Goal: Navigation & Orientation: Find specific page/section

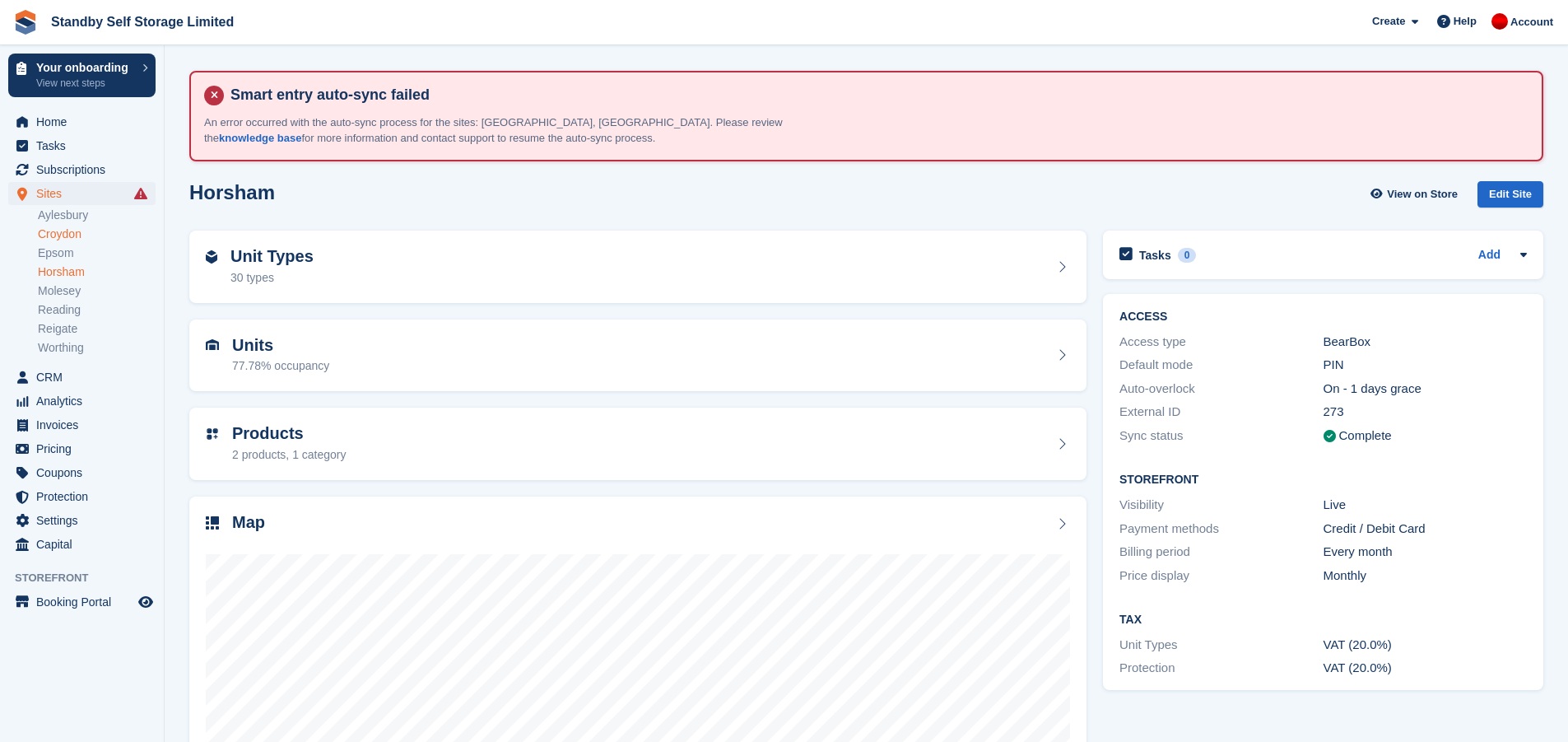
click at [75, 238] on link "Croydon" at bounding box center [97, 234] width 117 height 16
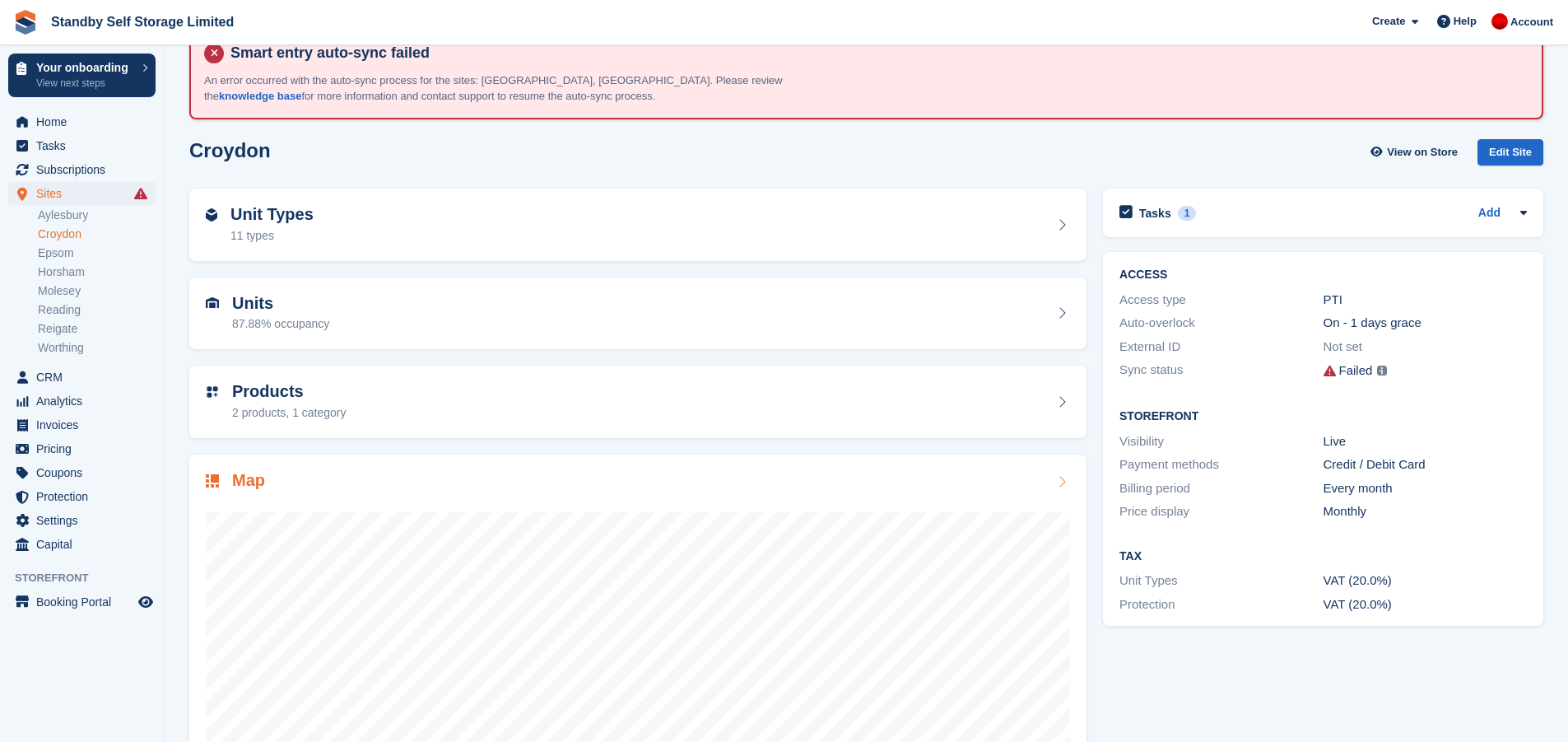
scroll to position [83, 0]
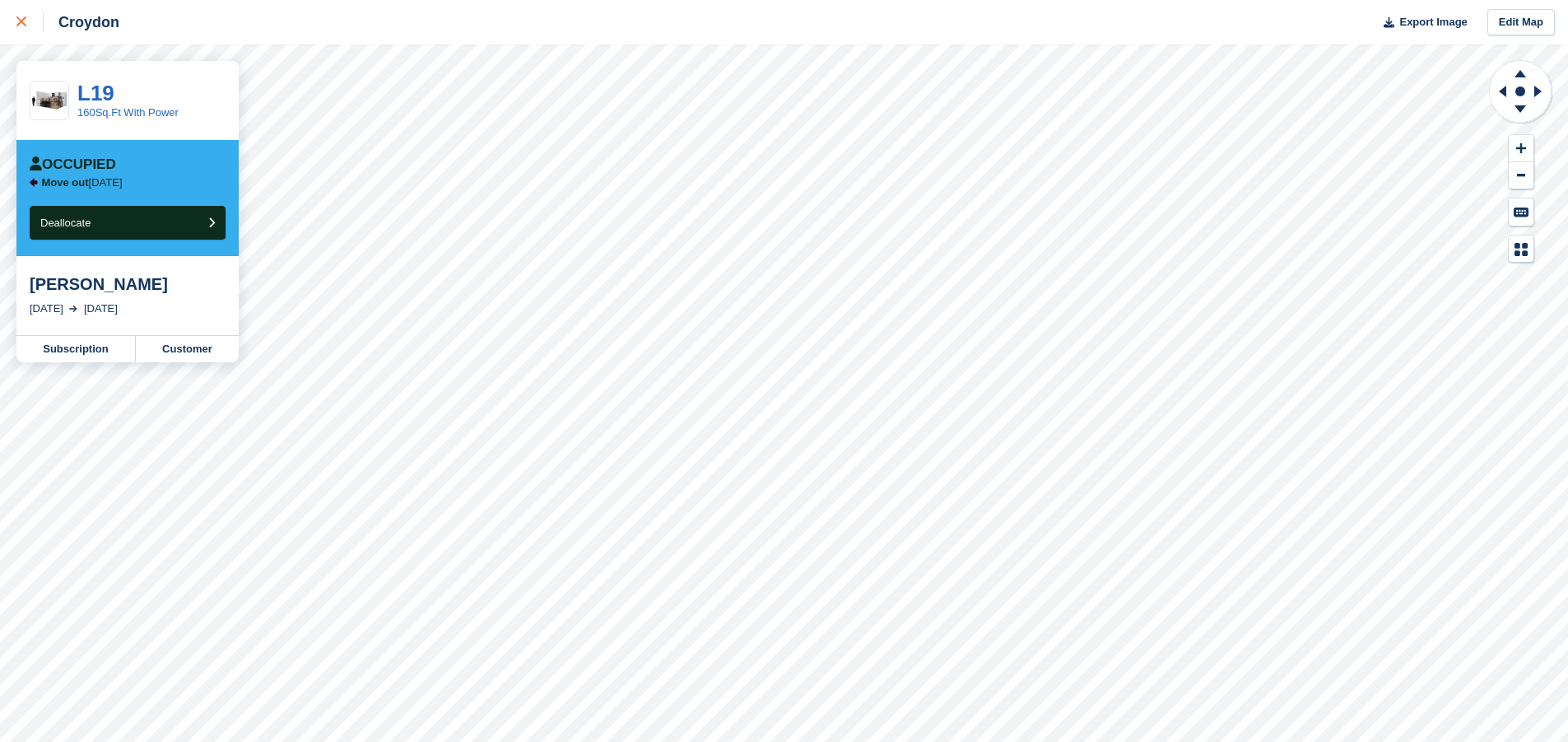
click at [16, 18] on link at bounding box center [22, 22] width 44 height 45
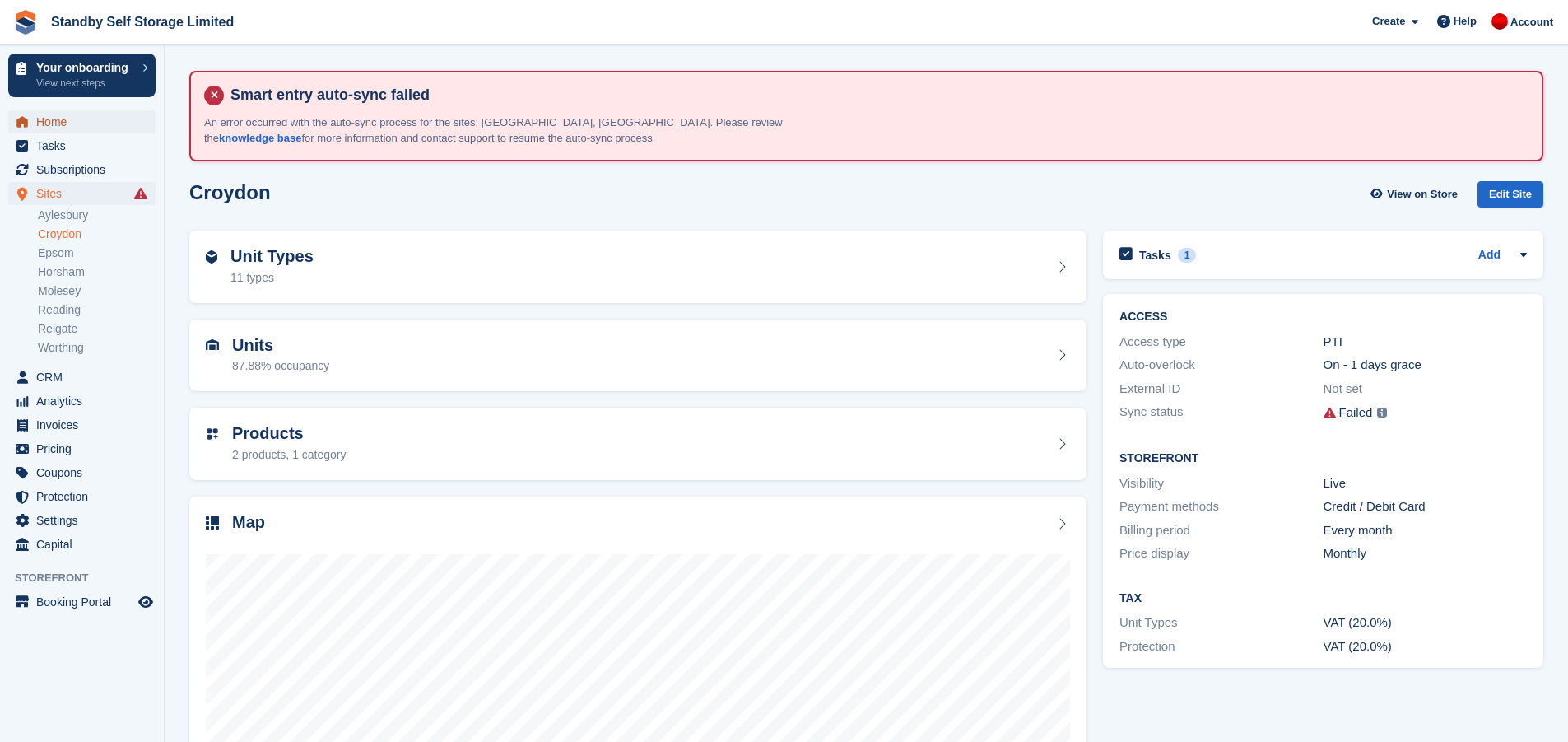
click at [45, 124] on span "Home" at bounding box center [85, 122] width 98 height 23
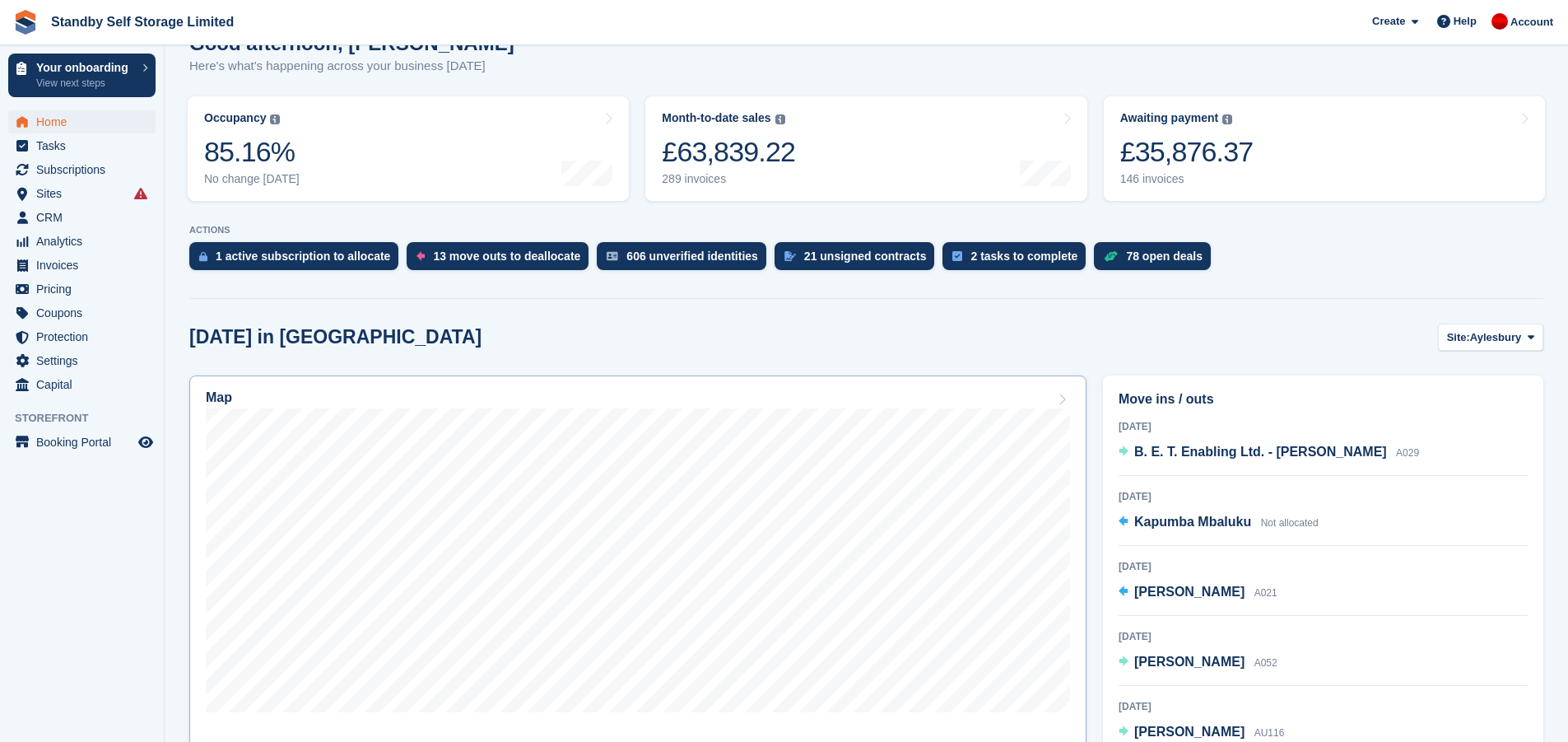
scroll to position [329, 0]
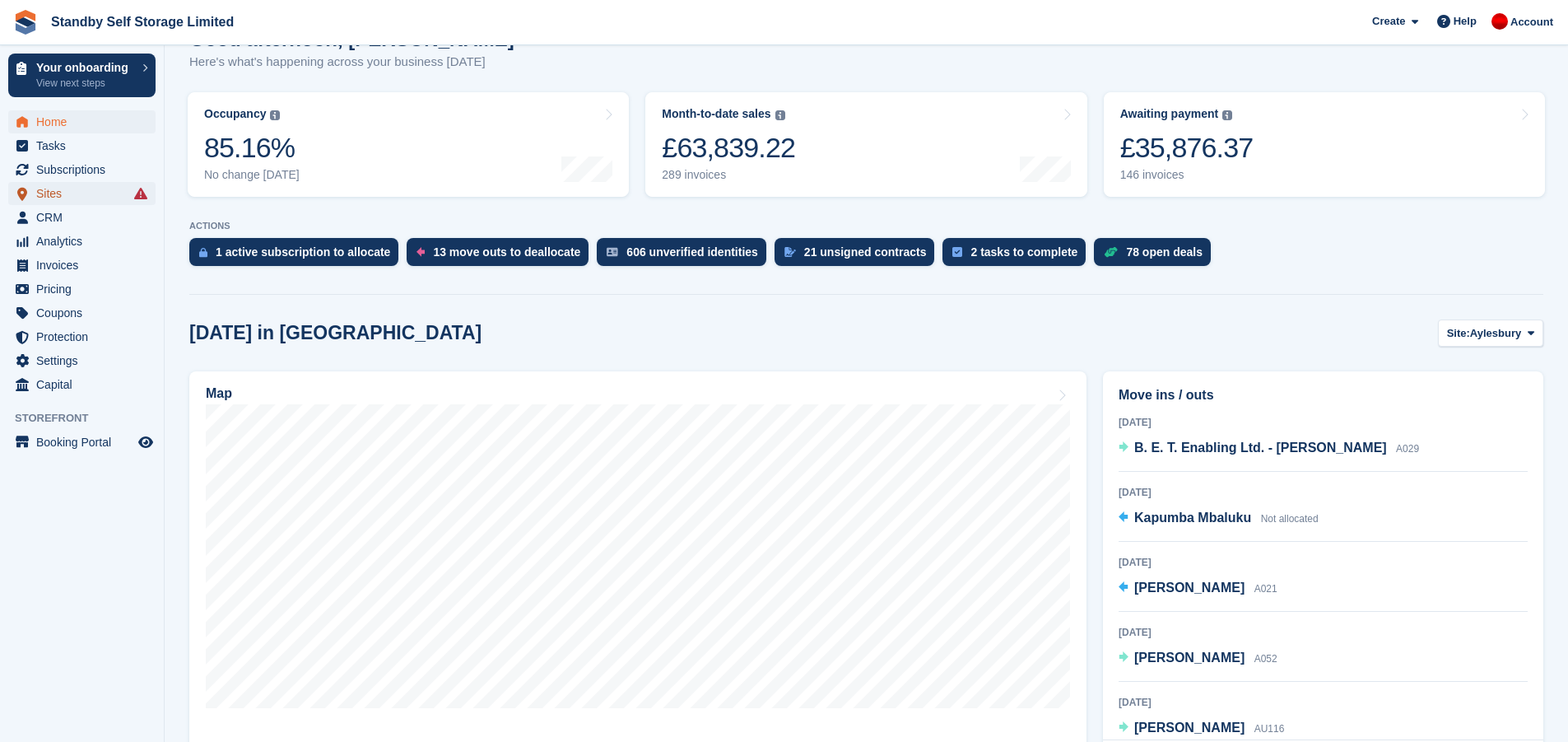
click at [67, 194] on span "Sites" at bounding box center [85, 194] width 98 height 23
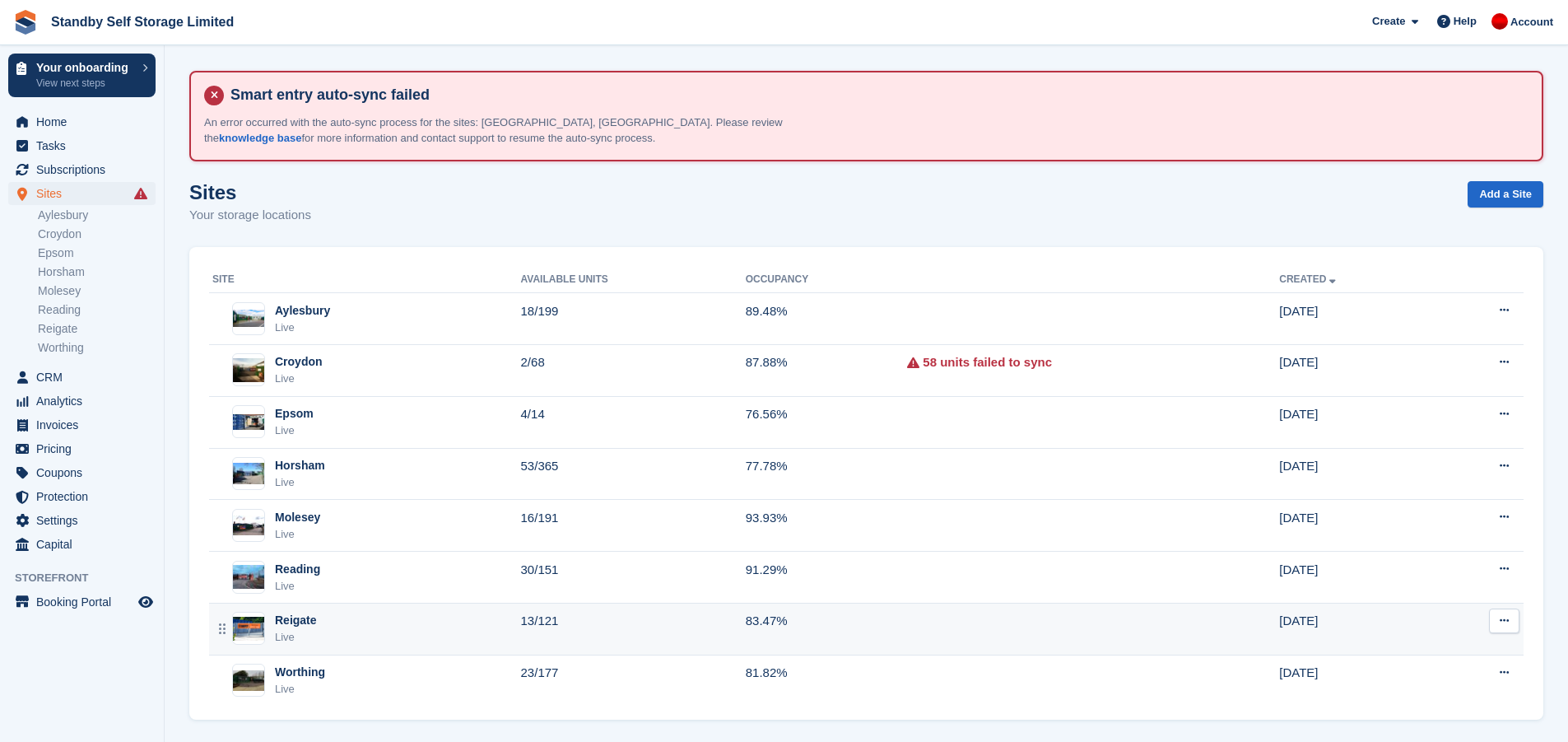
click at [482, 626] on div "Reigate Live" at bounding box center [366, 628] width 308 height 34
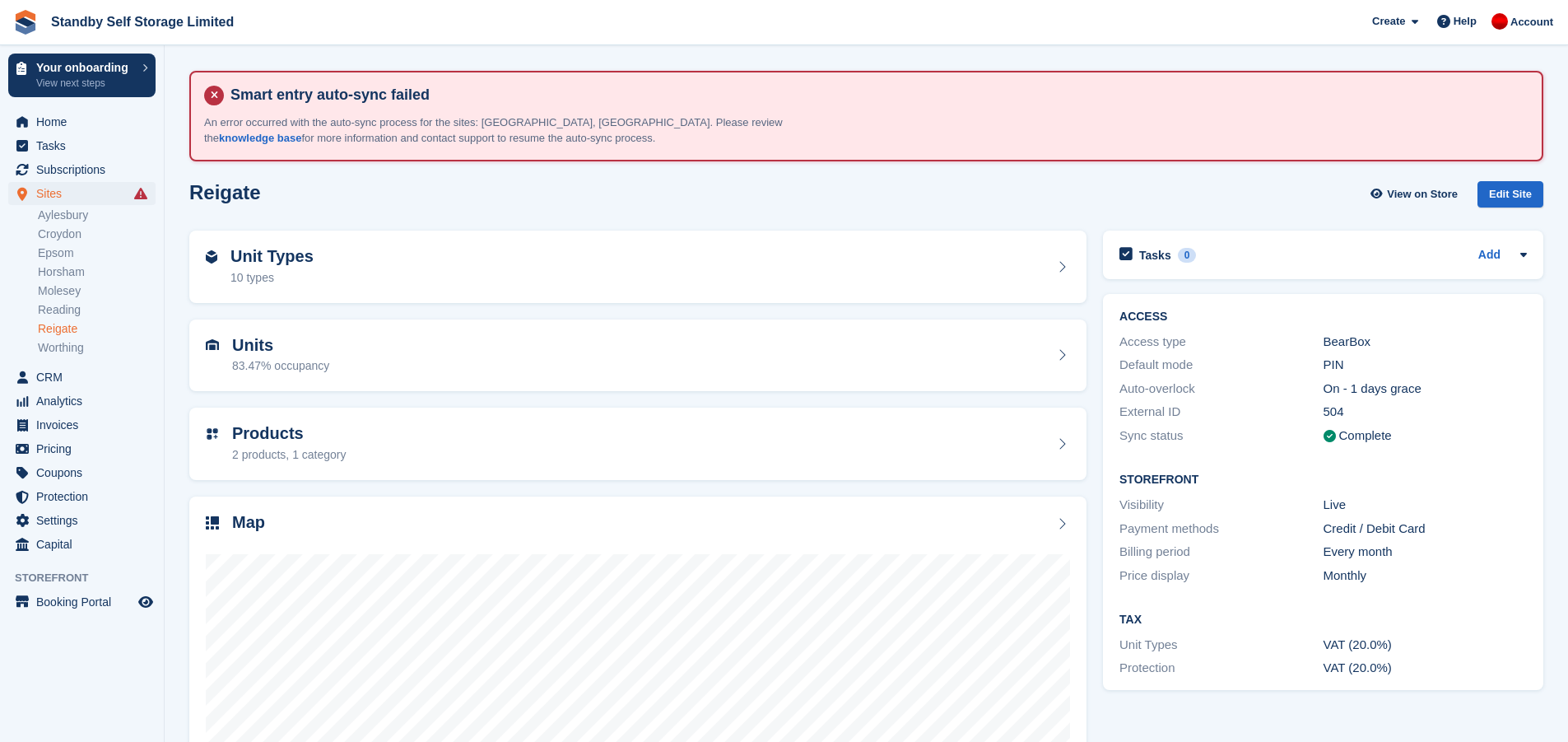
scroll to position [159, 0]
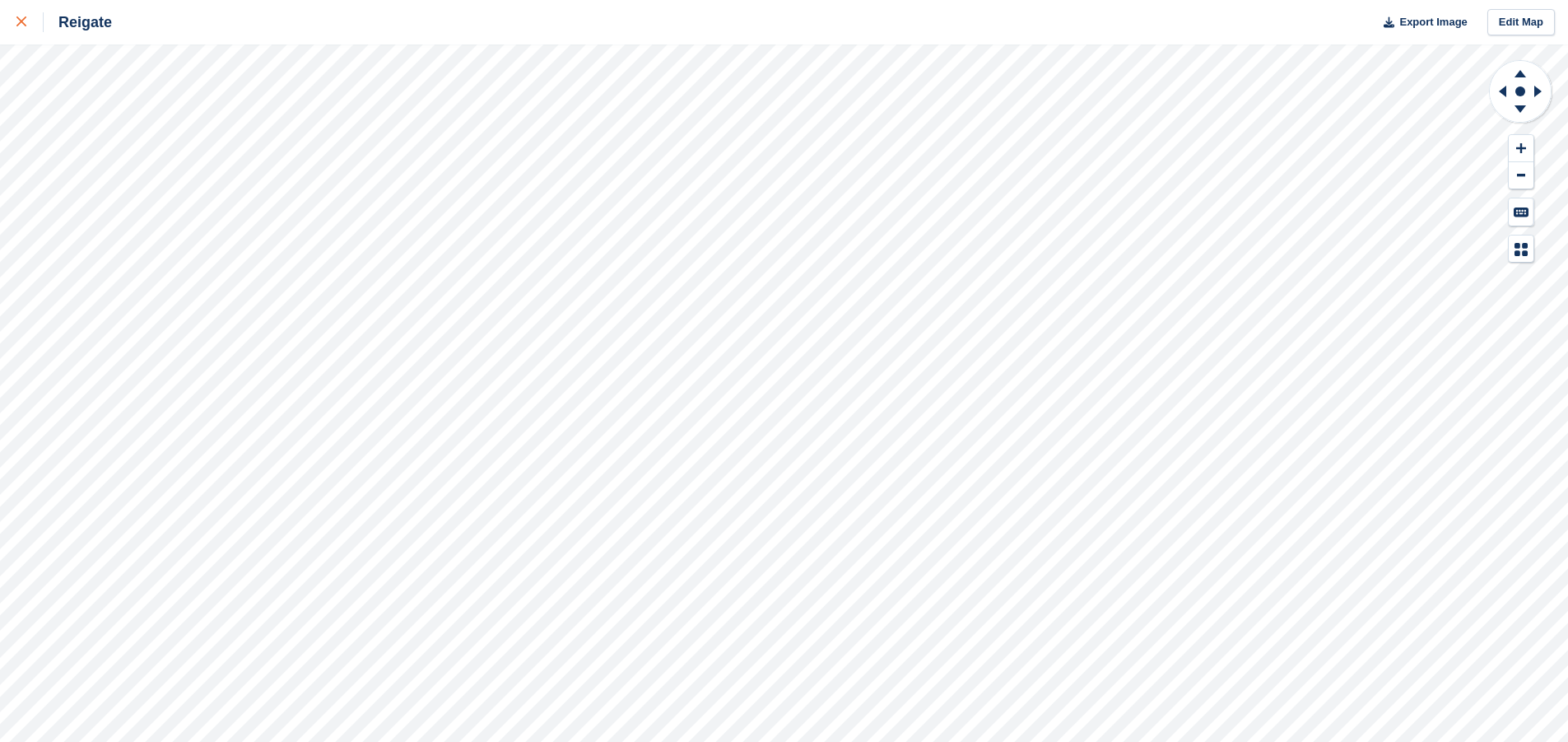
click at [32, 17] on div at bounding box center [30, 22] width 27 height 20
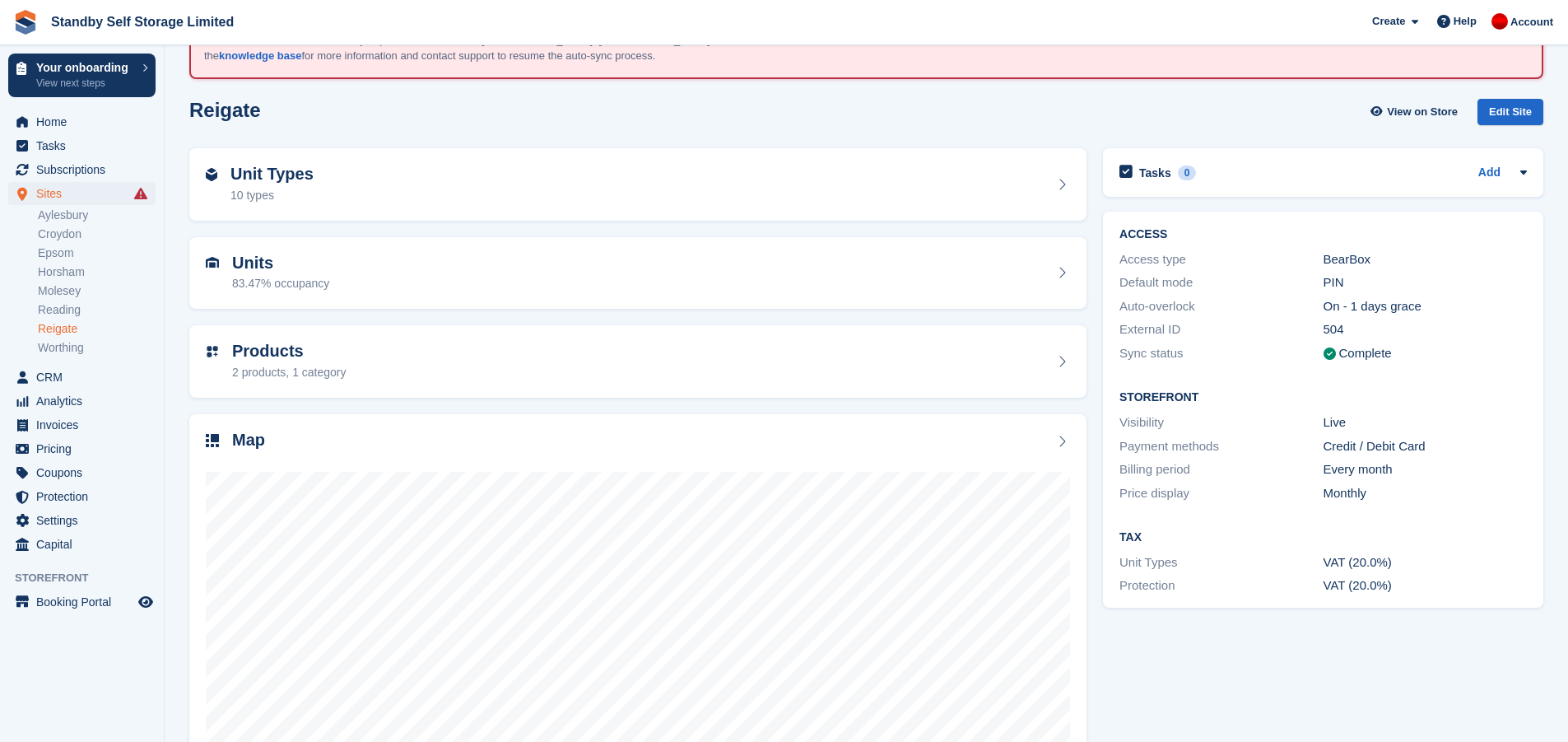
scroll to position [83, 0]
click at [82, 347] on link "Worthing" at bounding box center [97, 347] width 117 height 16
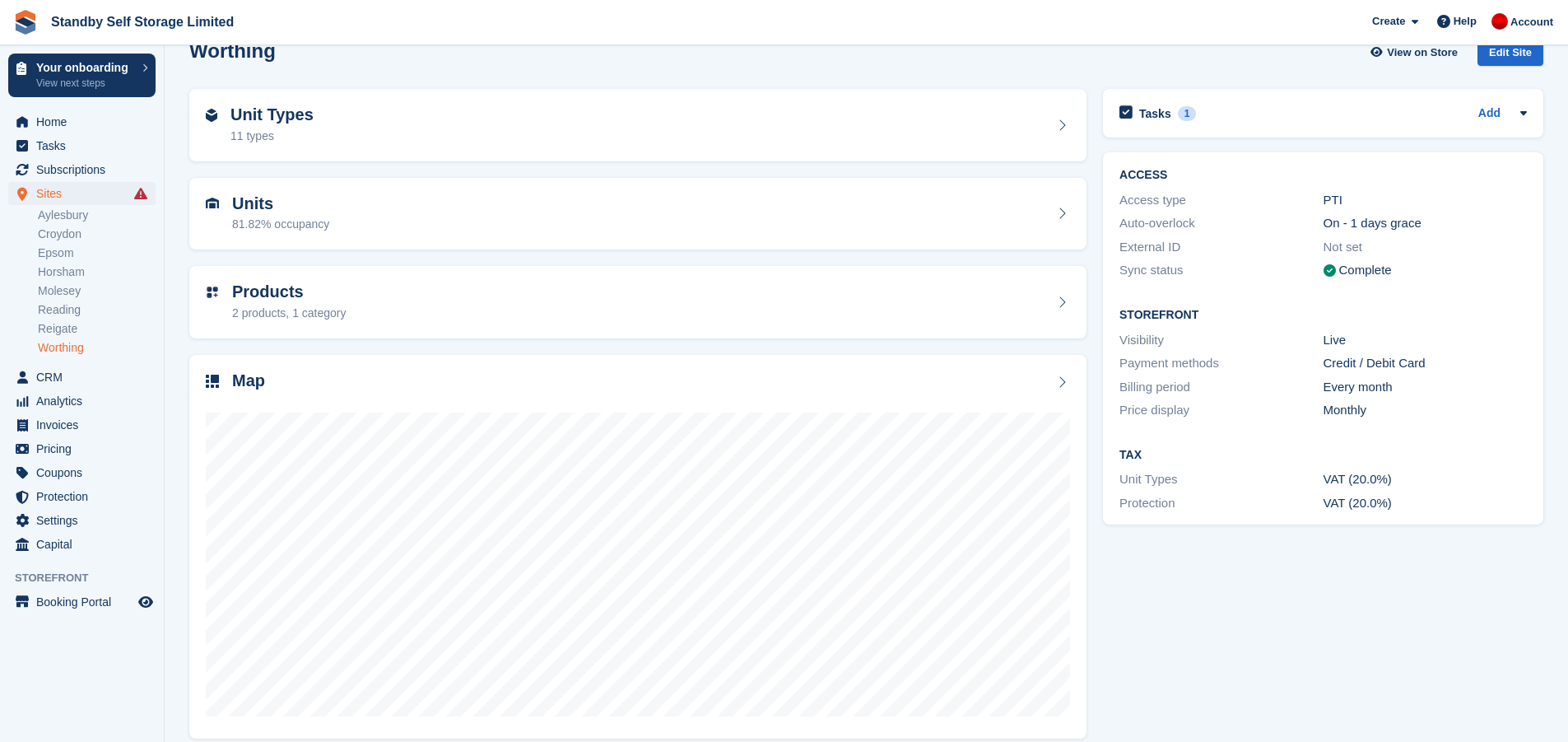
scroll to position [159, 0]
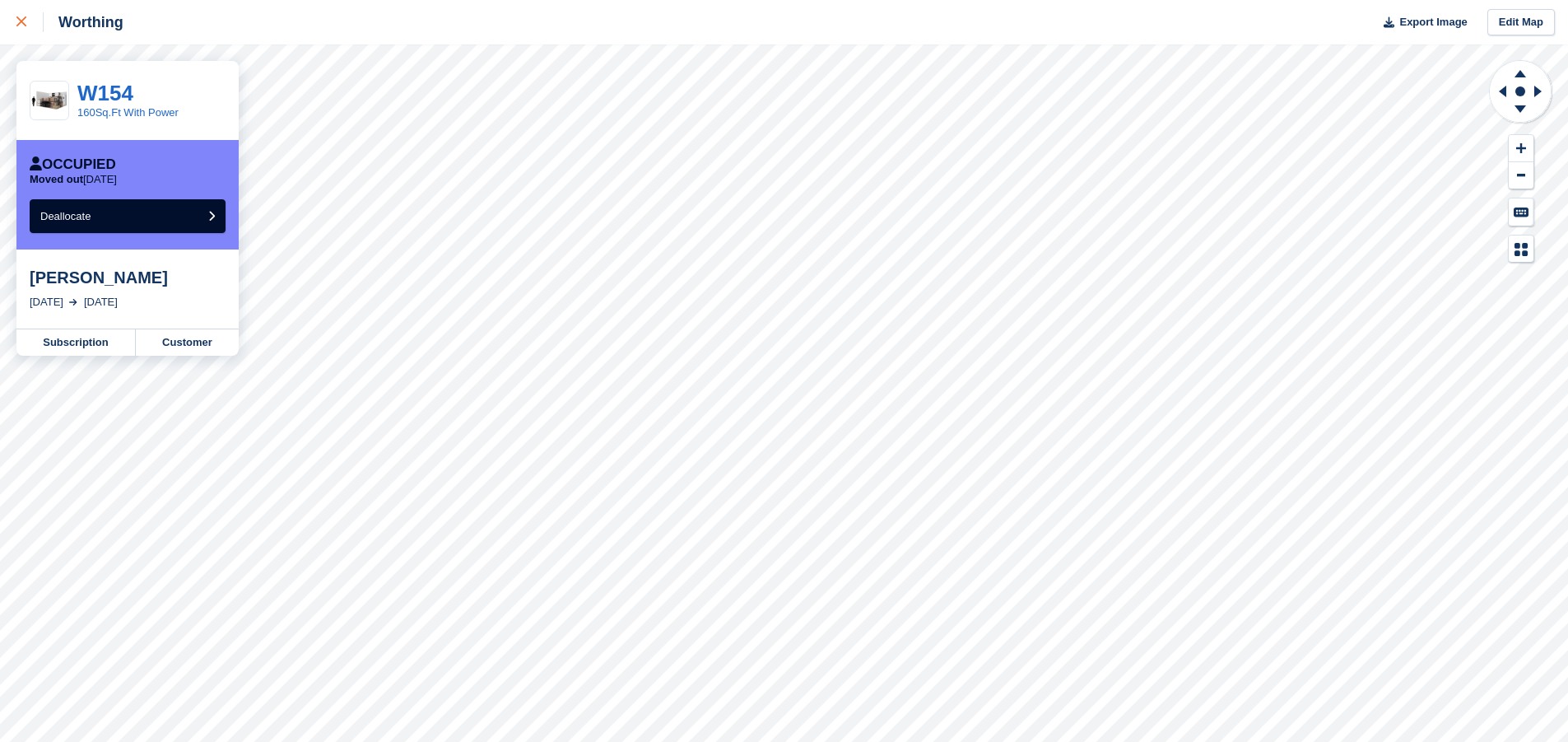
click at [14, 23] on link at bounding box center [22, 22] width 44 height 45
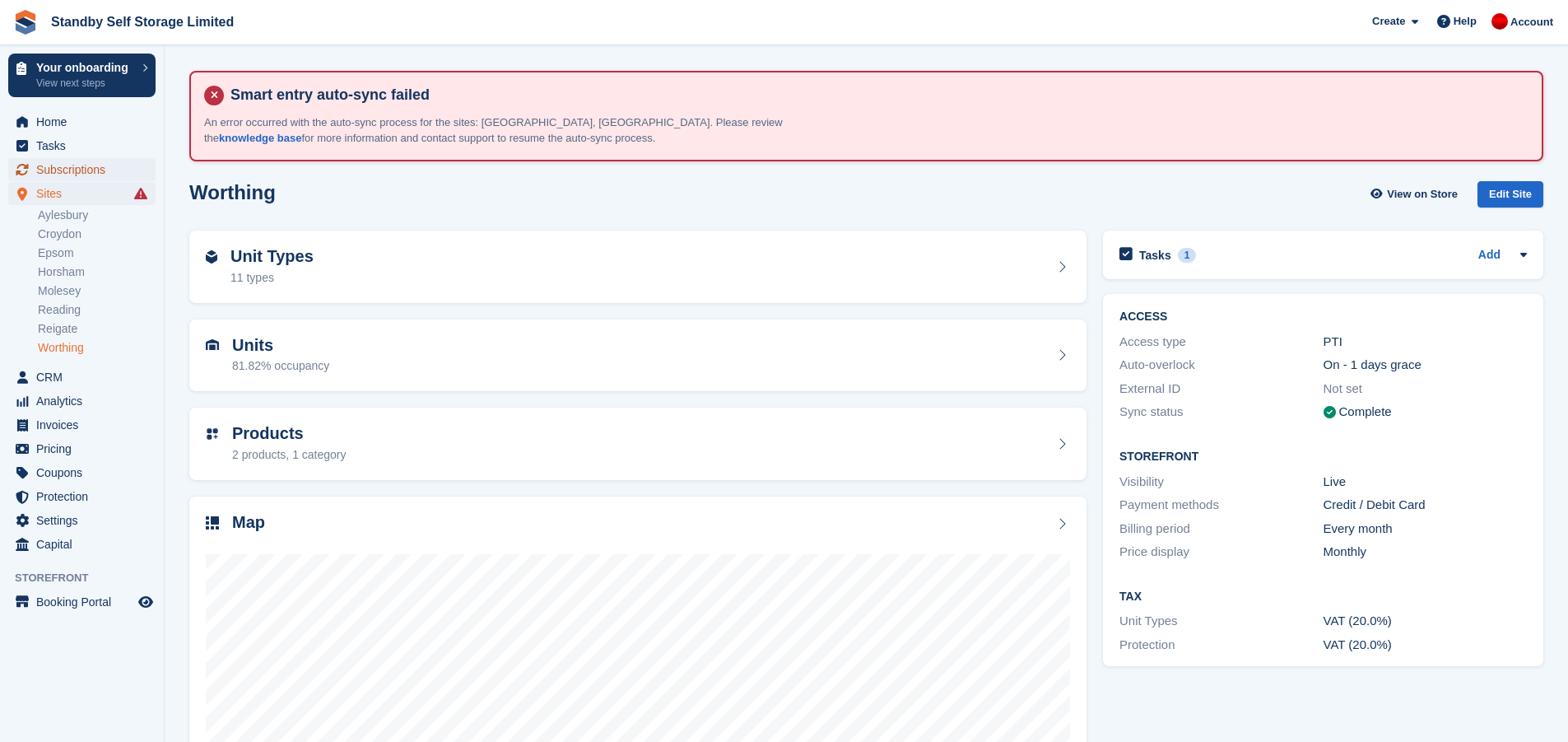
click at [65, 167] on span "Subscriptions" at bounding box center [85, 170] width 98 height 23
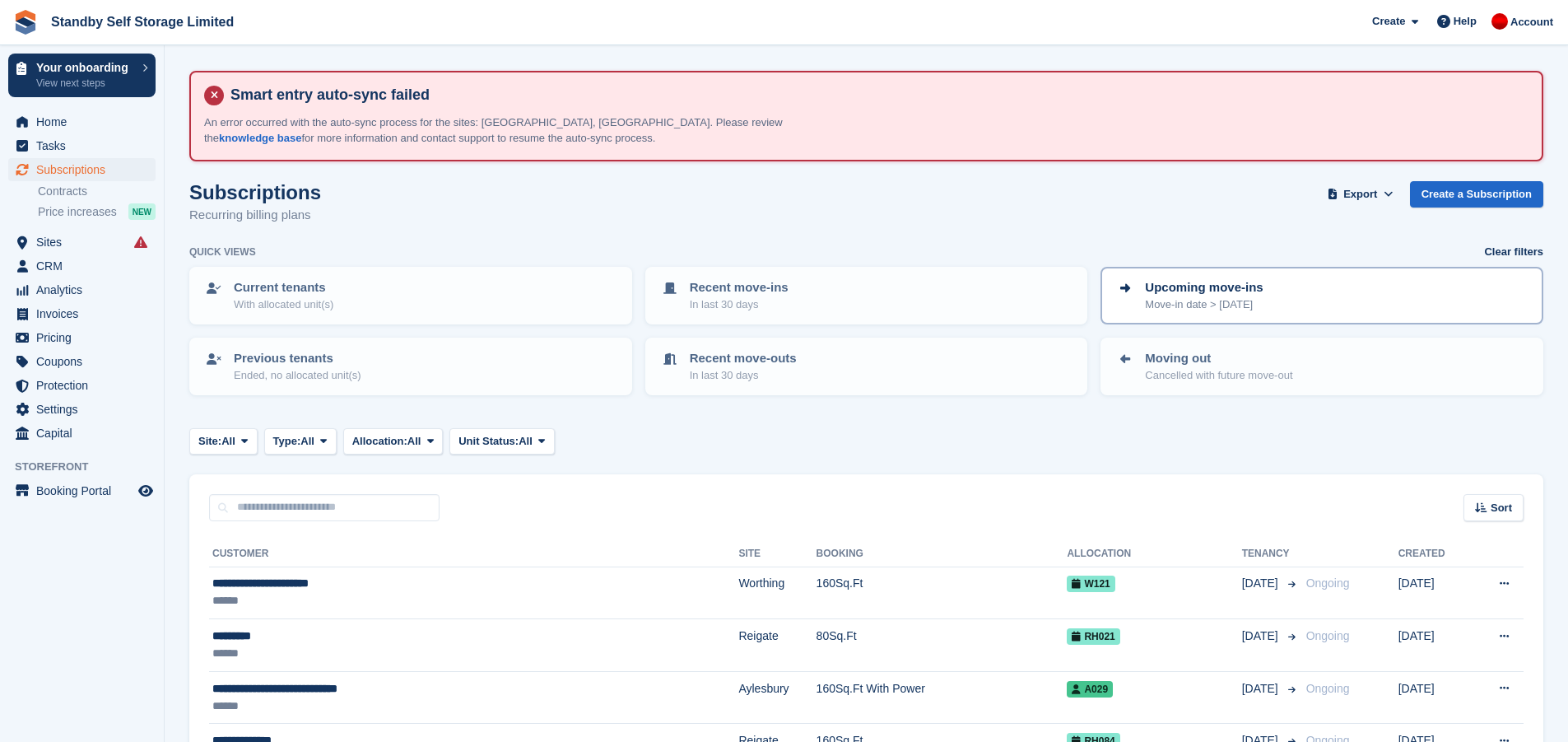
click at [1189, 285] on p "Upcoming move-ins" at bounding box center [1203, 287] width 117 height 19
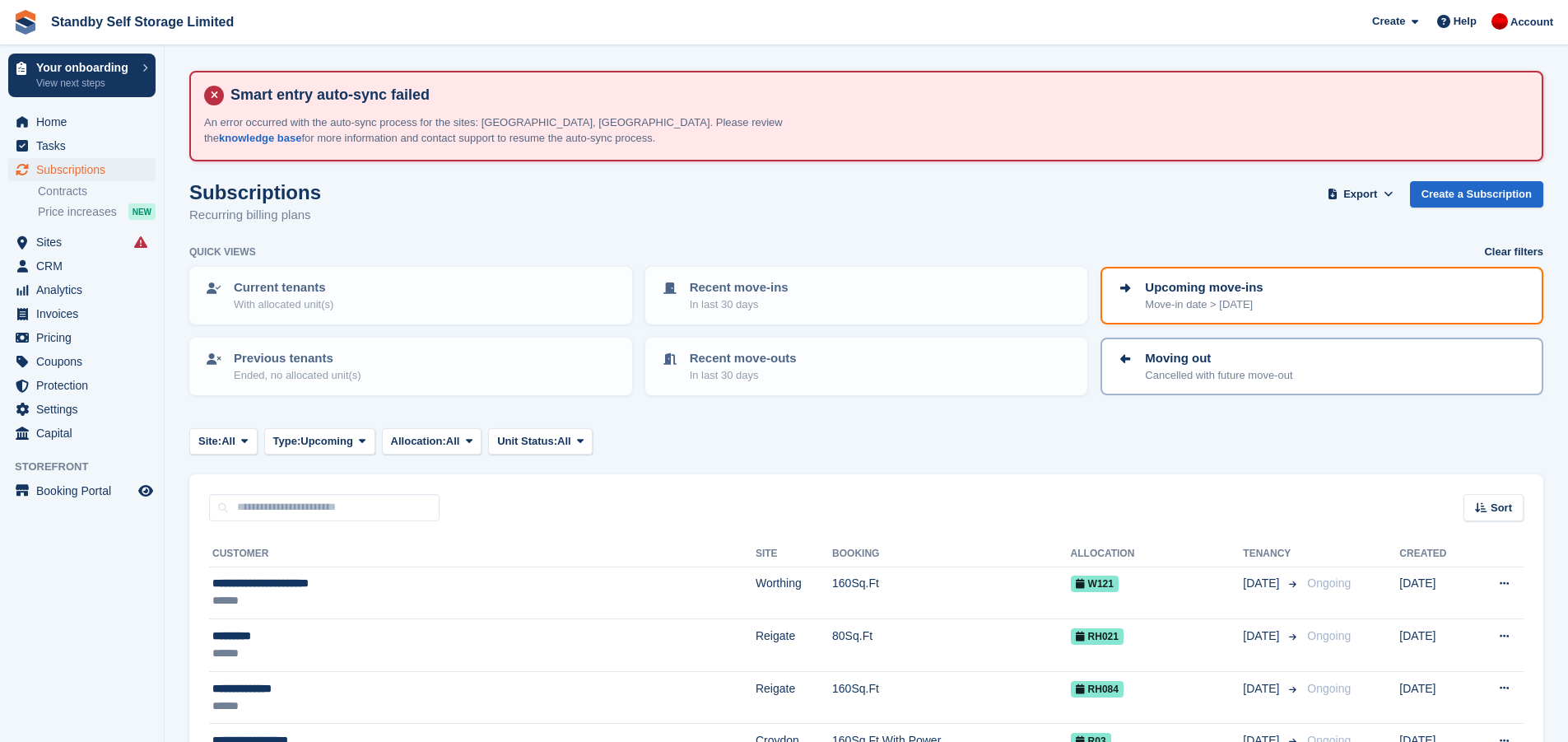
click at [1164, 357] on p "Moving out" at bounding box center [1218, 358] width 147 height 19
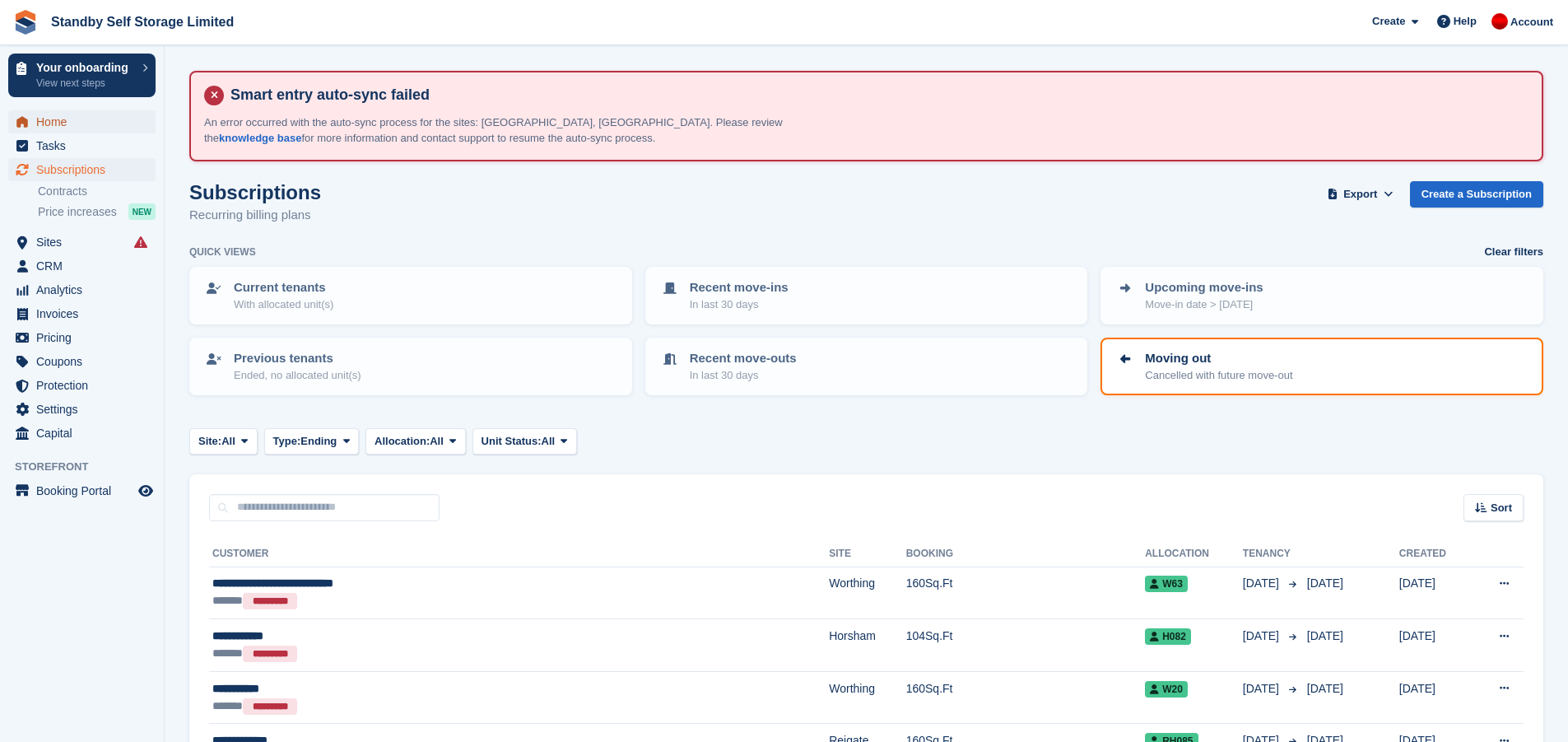
click at [79, 124] on span "Home" at bounding box center [85, 122] width 98 height 23
